Goal: Information Seeking & Learning: Check status

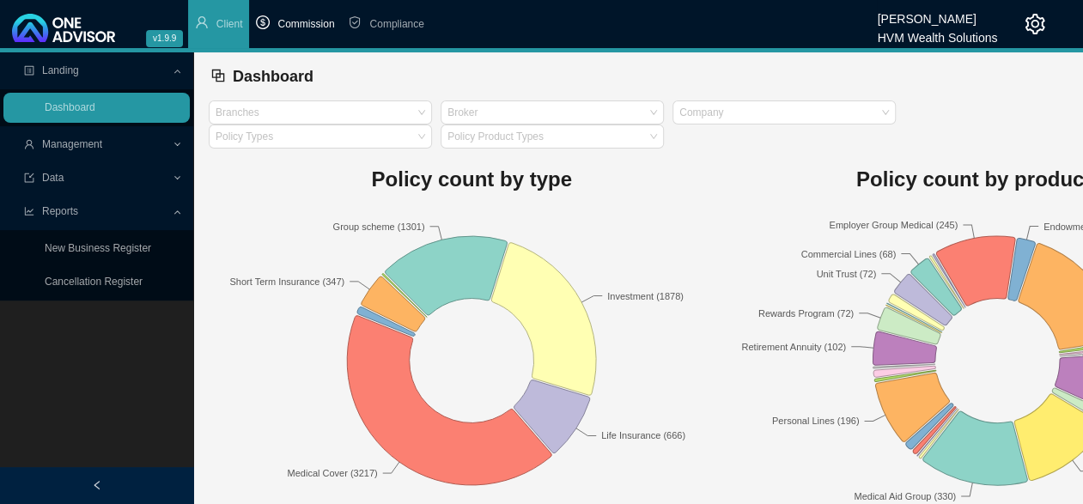
click at [324, 29] on span "Commission" at bounding box center [305, 24] width 57 height 12
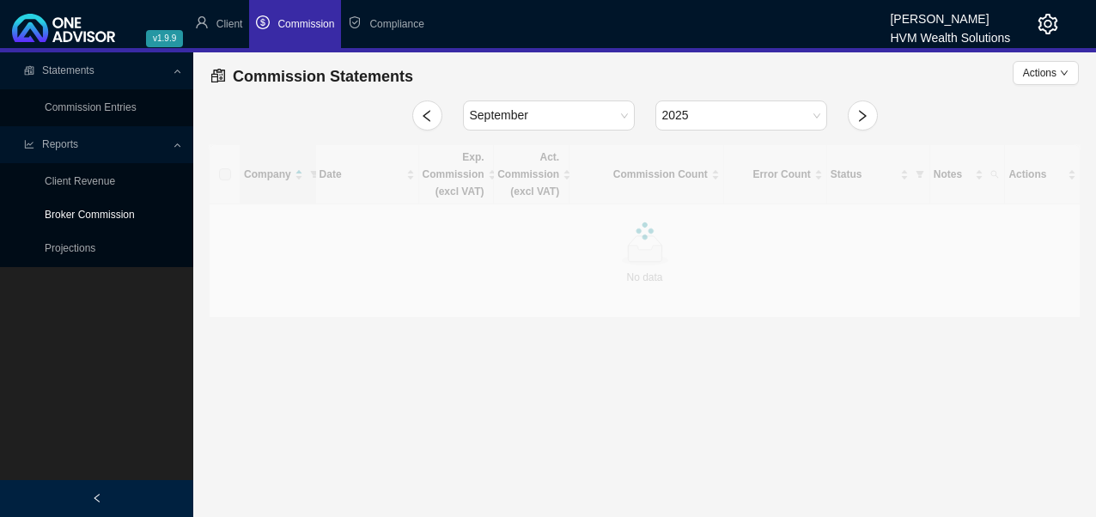
click at [108, 212] on link "Broker Commission" at bounding box center [90, 215] width 90 height 12
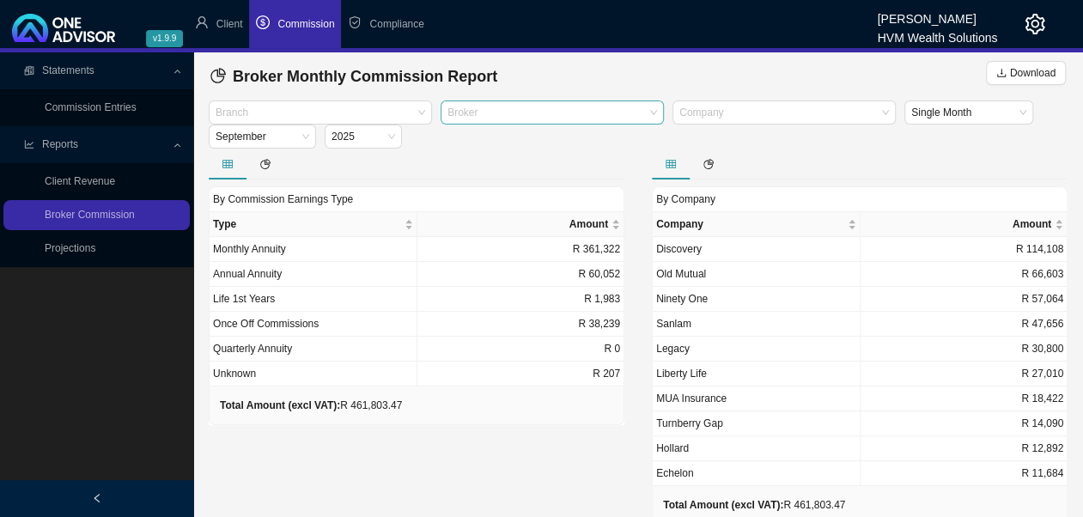
click at [512, 110] on div at bounding box center [544, 112] width 200 height 13
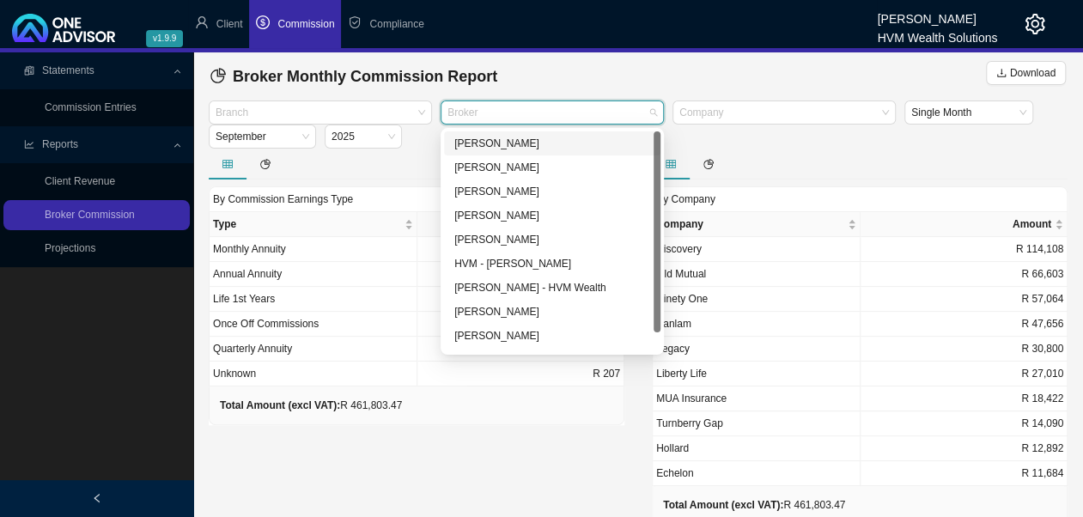
click at [515, 139] on div "[PERSON_NAME]" at bounding box center [552, 143] width 196 height 17
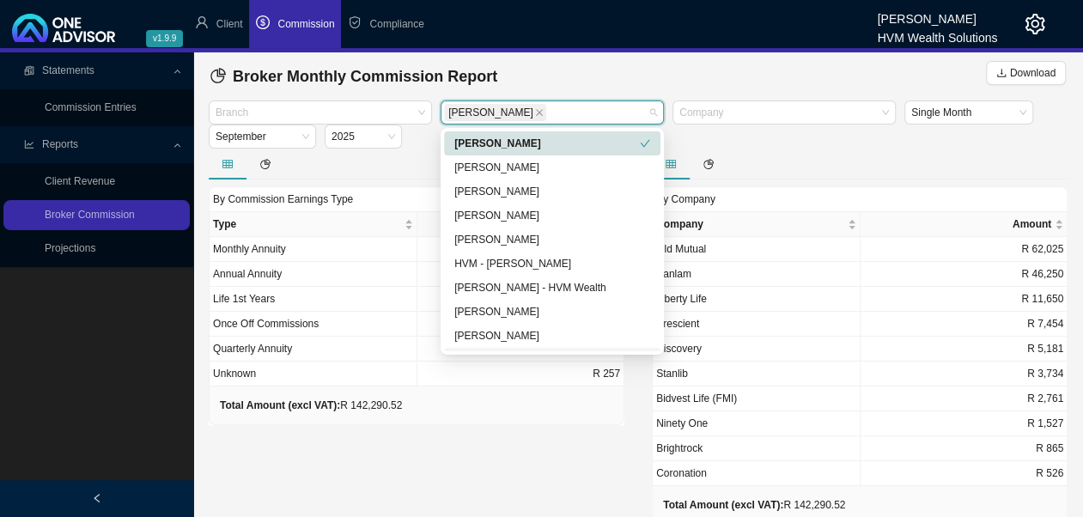
click at [516, 409] on div "Total Amount (excl VAT): R 142,290.52" at bounding box center [416, 405] width 393 height 17
